Goal: Information Seeking & Learning: Learn about a topic

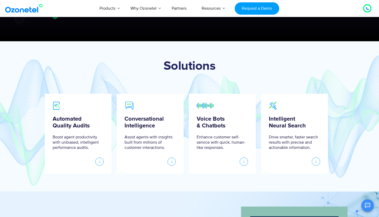
scroll to position [181, 0]
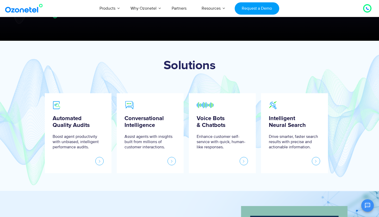
click at [315, 160] on link at bounding box center [316, 161] width 8 height 8
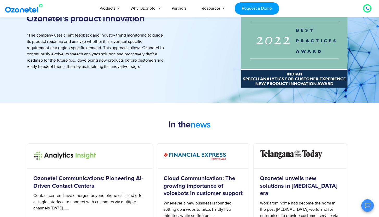
scroll to position [424, 0]
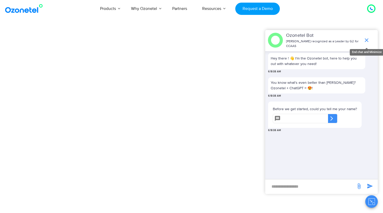
click at [365, 37] on icon "end chat or minimize" at bounding box center [367, 40] width 6 height 6
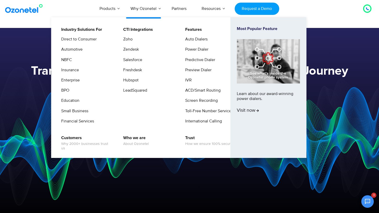
scroll to position [121, 0]
click at [190, 80] on link "IVR" at bounding box center [187, 80] width 11 height 7
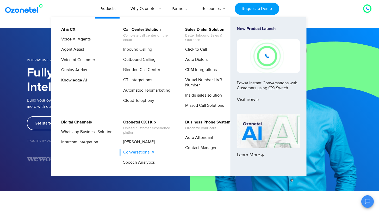
click at [137, 152] on link "Conversational AI" at bounding box center [138, 152] width 36 height 7
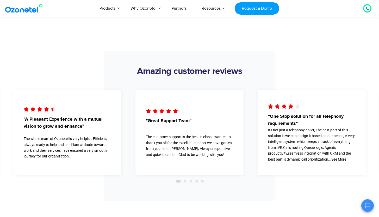
scroll to position [1024, 0]
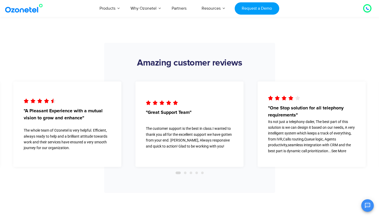
click at [186, 173] on span "Go to slide 2" at bounding box center [185, 172] width 3 height 3
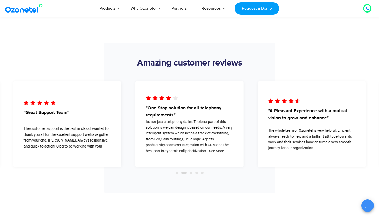
click at [191, 173] on span "Go to slide 3" at bounding box center [191, 172] width 3 height 3
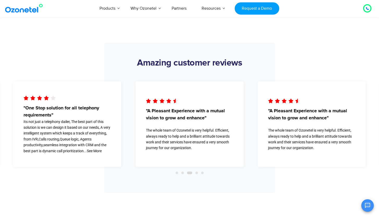
click at [197, 173] on span "Go to slide 4" at bounding box center [197, 172] width 3 height 3
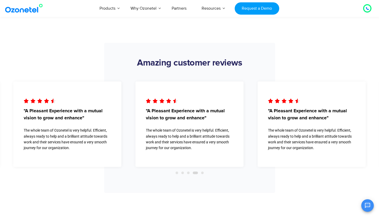
click at [203, 173] on span "Go to slide 5" at bounding box center [202, 172] width 3 height 3
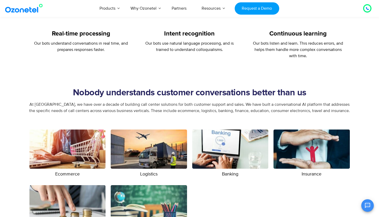
scroll to position [784, 0]
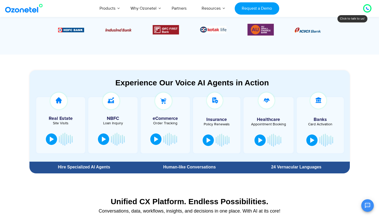
scroll to position [242, 0]
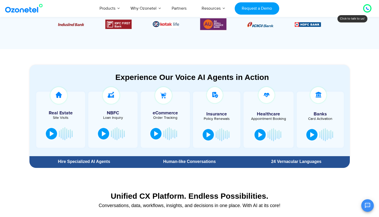
click at [274, 160] on div "24 Vernacular Languages" at bounding box center [297, 161] width 102 height 4
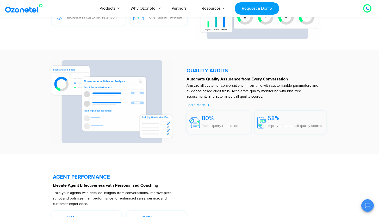
scroll to position [864, 0]
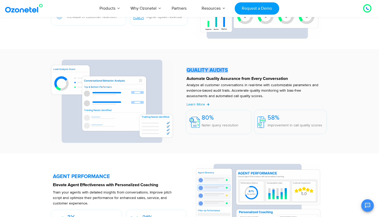
drag, startPoint x: 187, startPoint y: 71, endPoint x: 228, endPoint y: 69, distance: 41.7
click at [228, 69] on h5 "QUALITY AUDITS" at bounding box center [257, 70] width 140 height 5
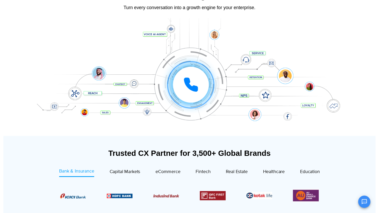
scroll to position [0, 0]
